Goal: Task Accomplishment & Management: Manage account settings

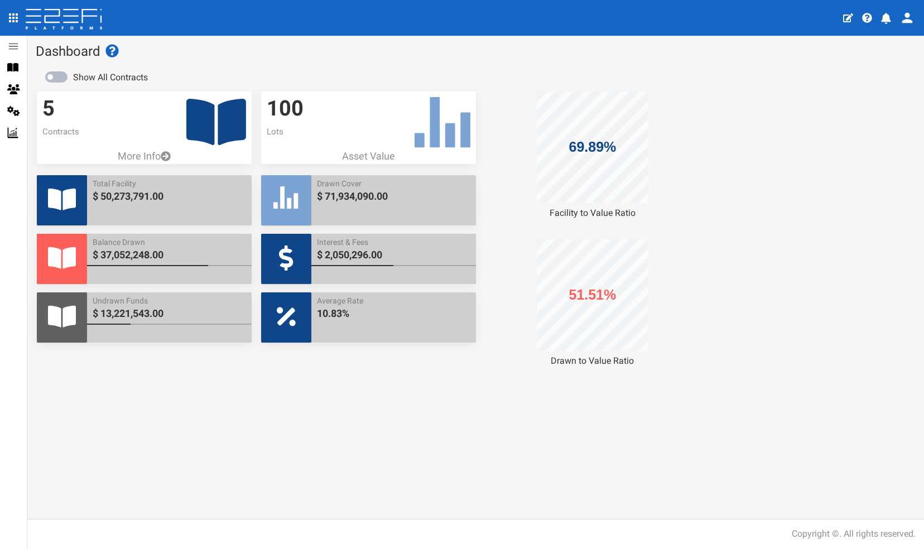
click at [199, 119] on icon at bounding box center [216, 122] width 60 height 46
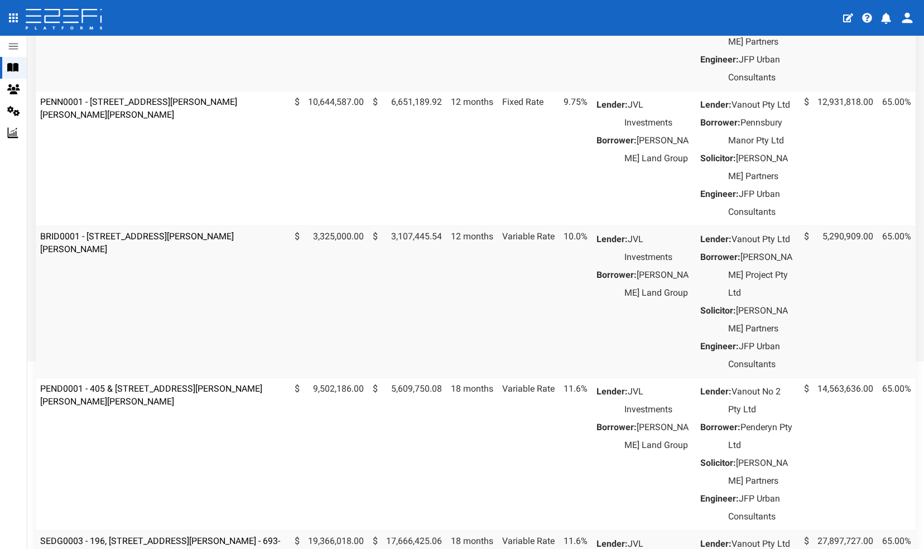
scroll to position [282, 0]
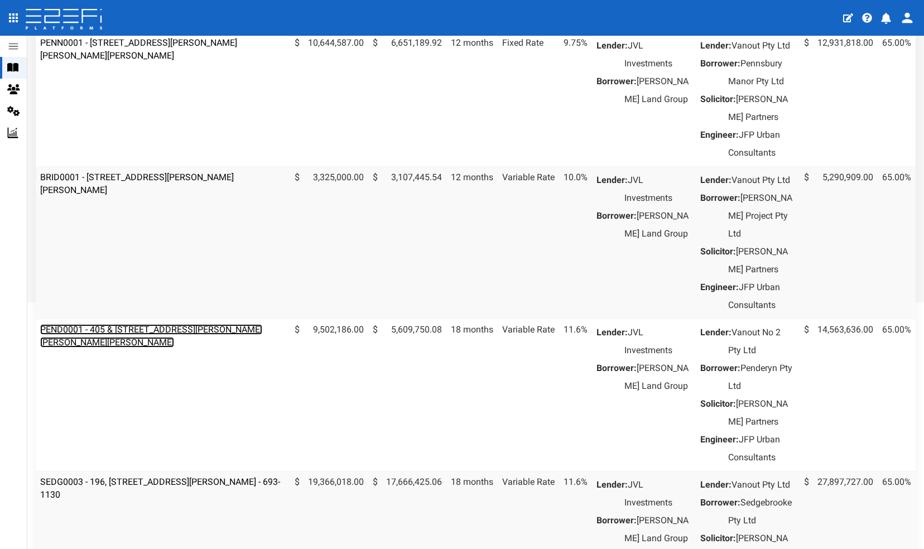
click at [154, 348] on link "PEND0001 - 405 & [STREET_ADDRESS][PERSON_NAME][PERSON_NAME][PERSON_NAME]" at bounding box center [151, 335] width 222 height 23
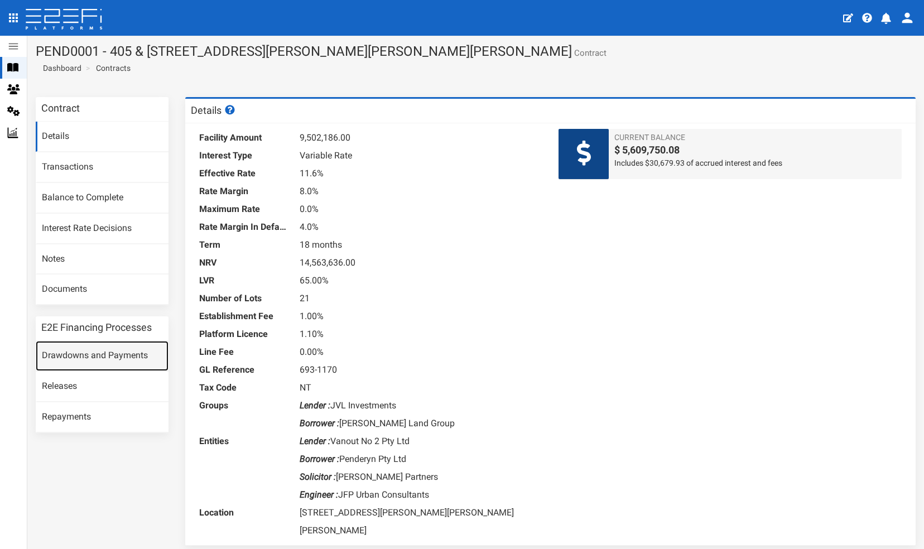
click at [81, 353] on link "Drawdowns and Payments" at bounding box center [102, 356] width 133 height 30
